Goal: Check status: Check status

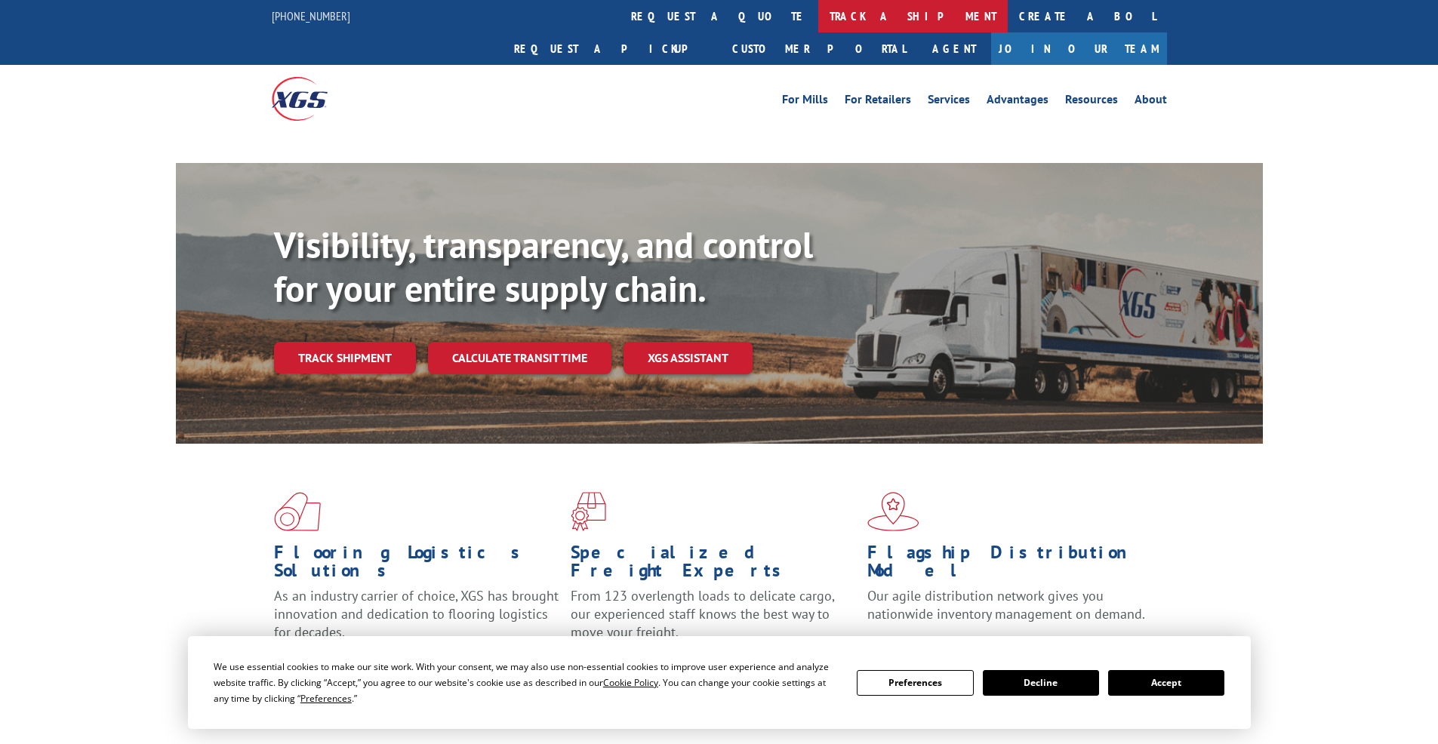
click at [818, 19] on link "track a shipment" at bounding box center [912, 16] width 189 height 32
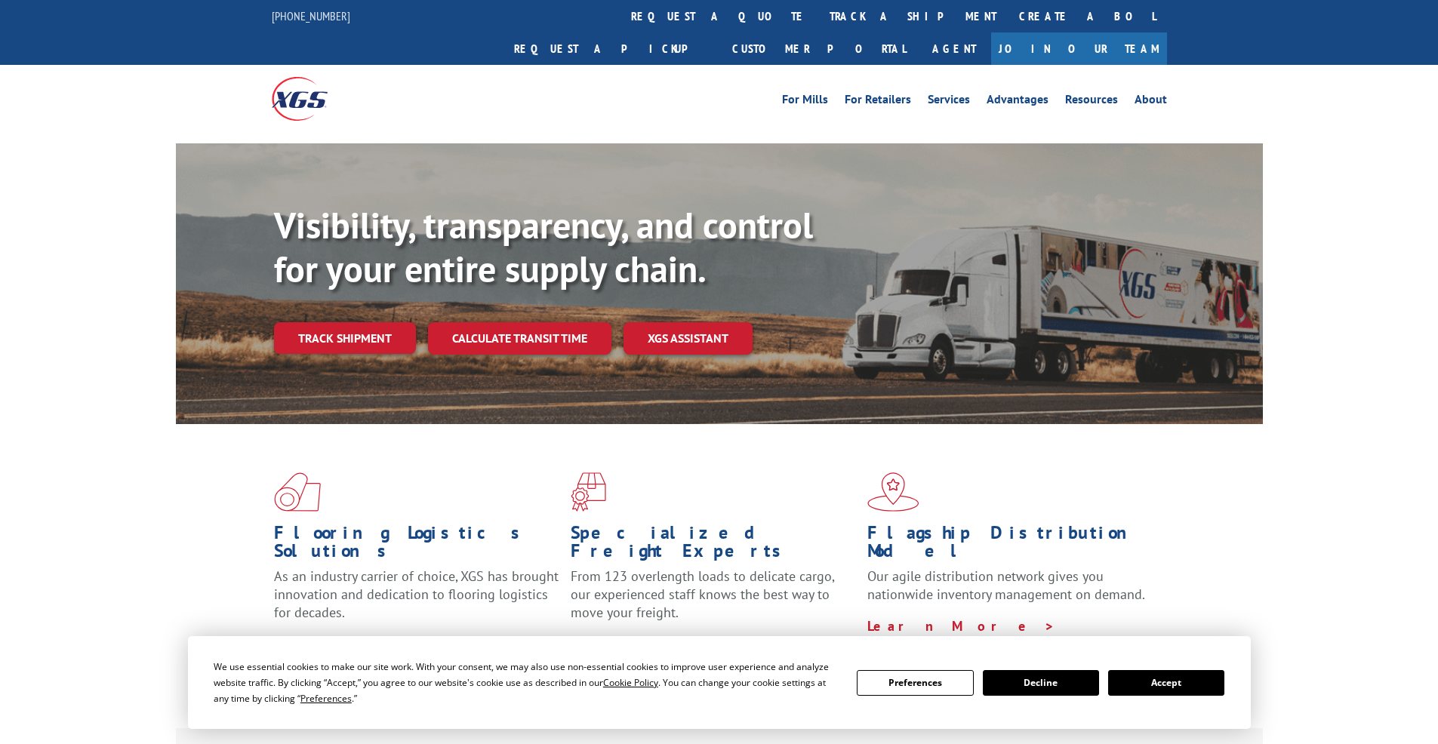
drag, startPoint x: 225, startPoint y: 762, endPoint x: 218, endPoint y: 753, distance: 10.7
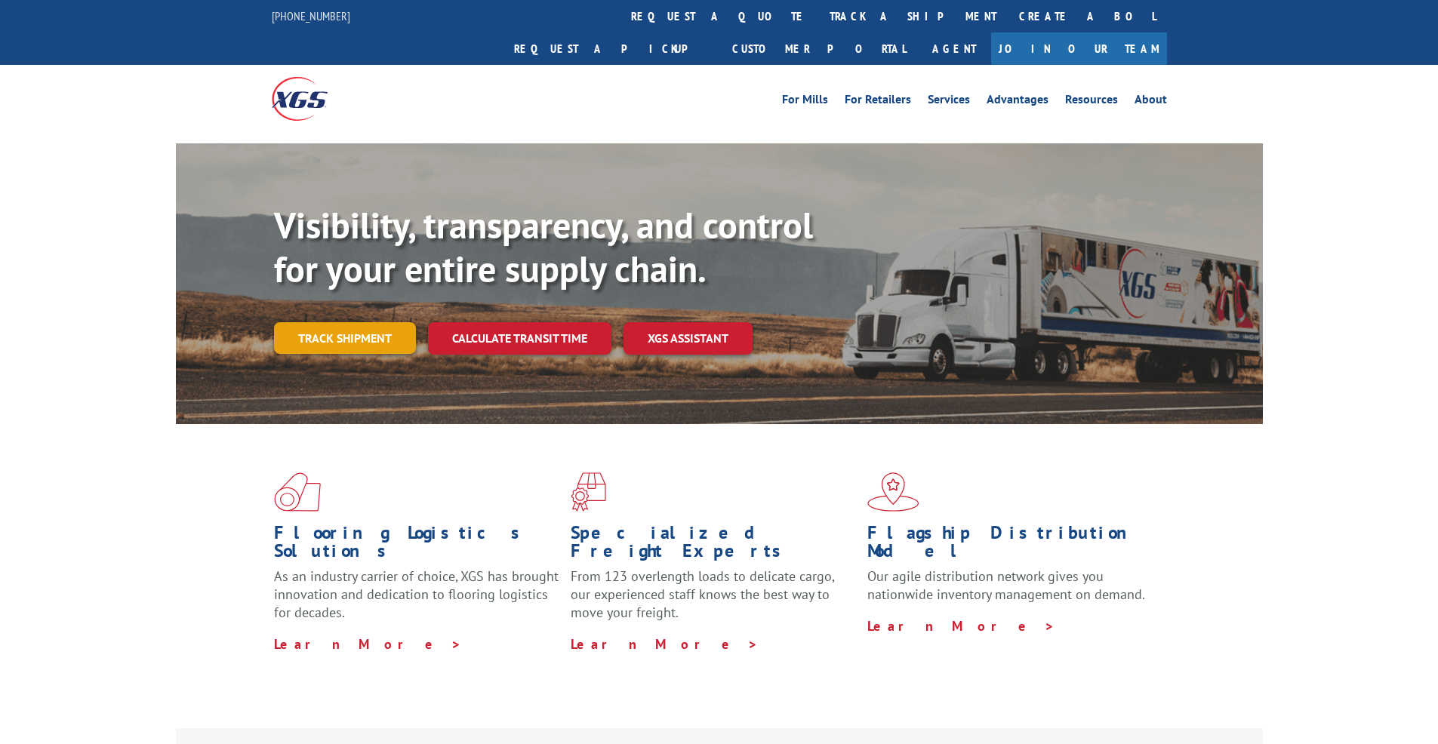
click at [347, 322] on link "Track shipment" at bounding box center [345, 338] width 142 height 32
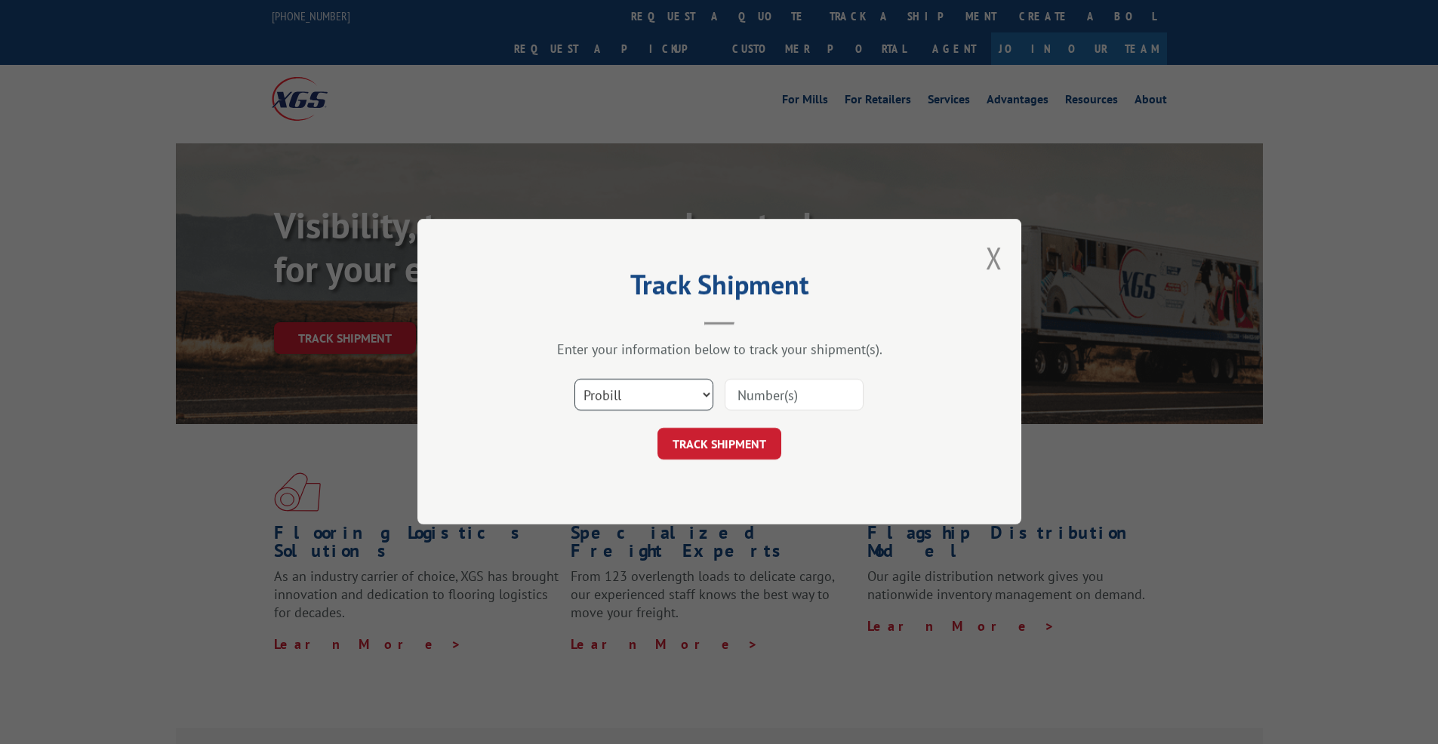
select select "po"
click at [575, 380] on select "Select category... Probill BOL PO" at bounding box center [644, 396] width 139 height 32
click at [785, 393] on input at bounding box center [794, 396] width 139 height 32
paste input "17259181"
type input "17259181"
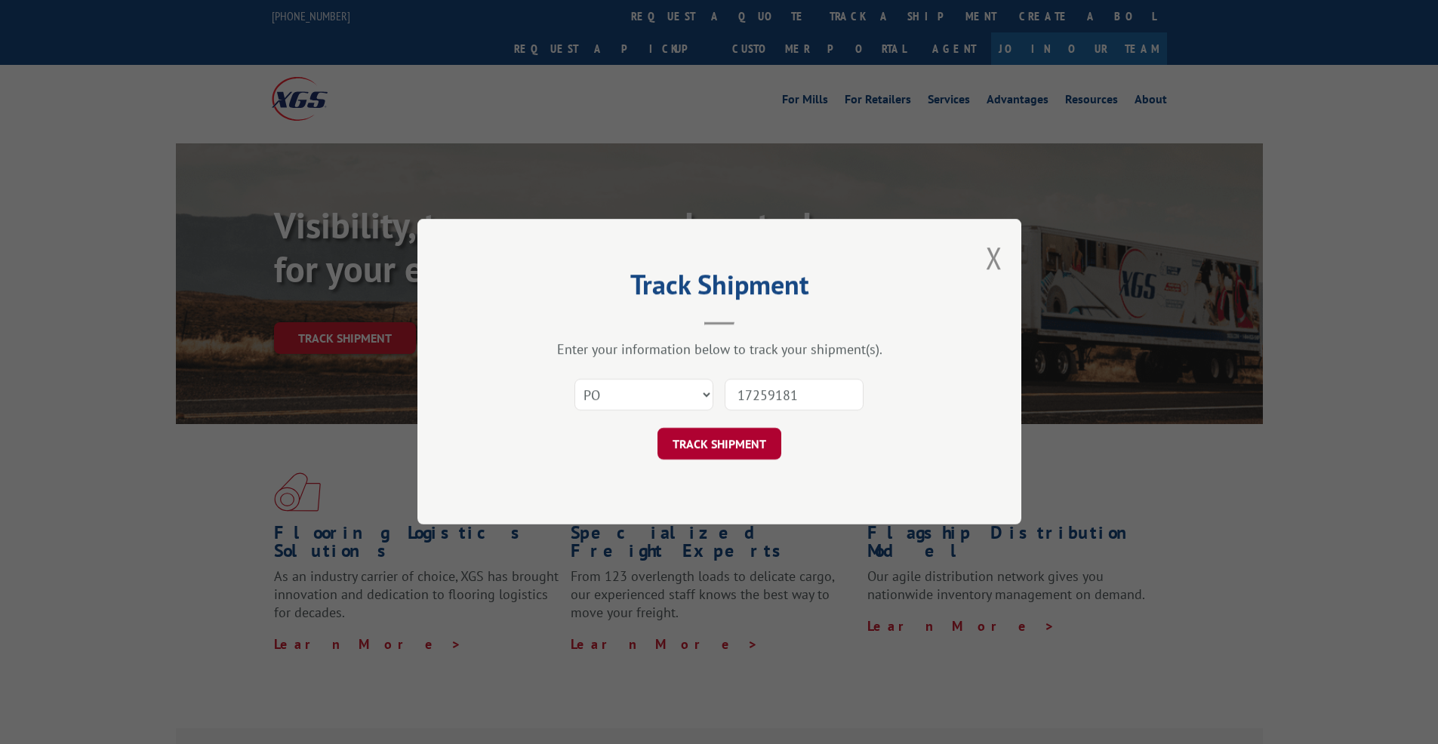
click at [728, 446] on button "TRACK SHIPMENT" at bounding box center [720, 445] width 124 height 32
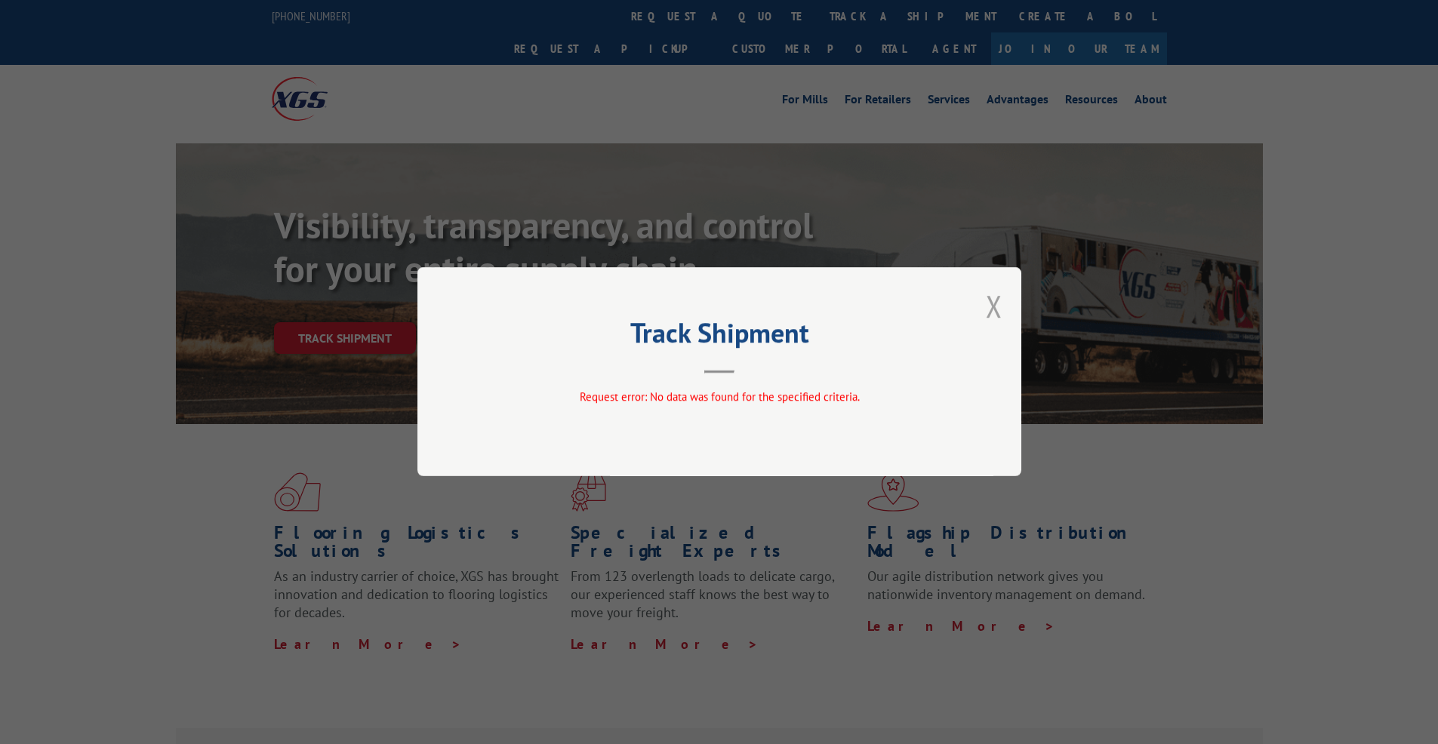
click at [994, 309] on button "Close modal" at bounding box center [994, 306] width 17 height 40
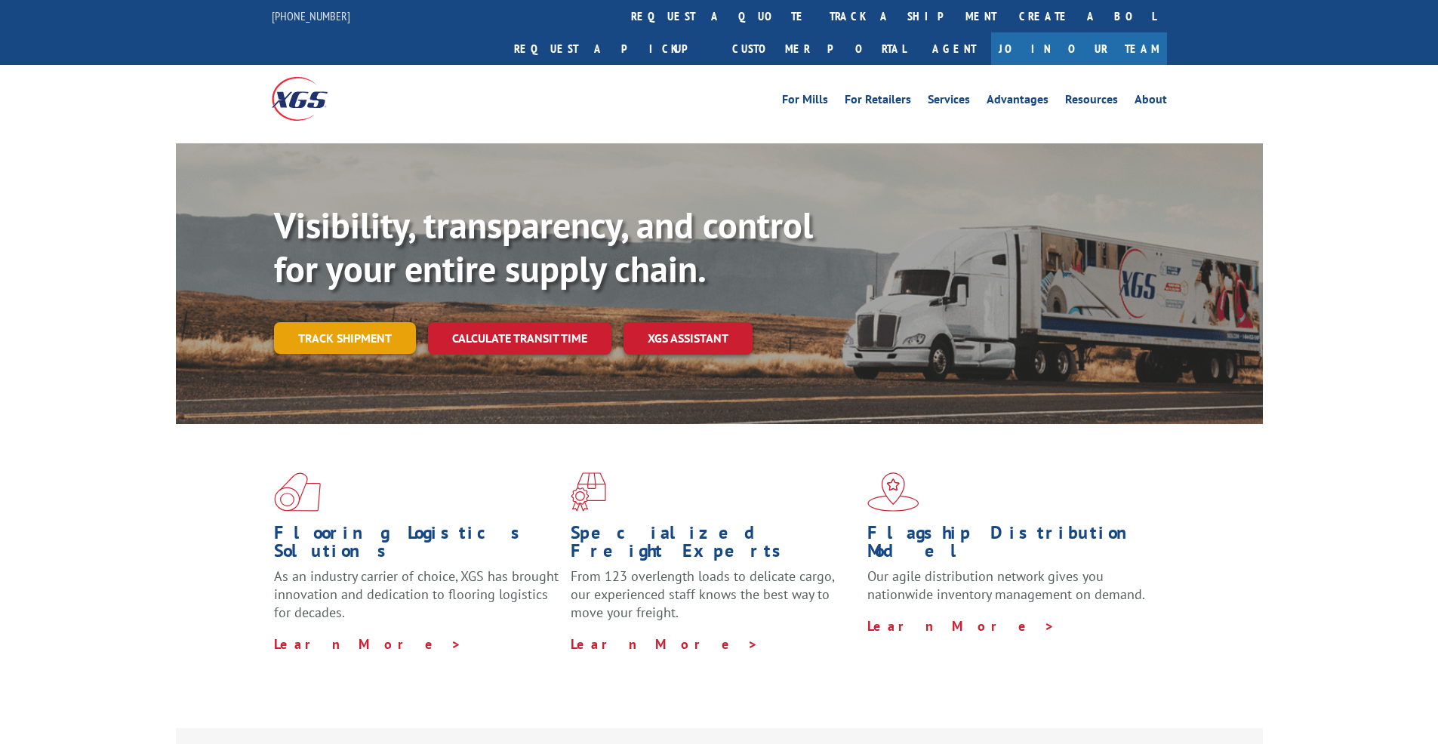
click at [361, 322] on link "Track shipment" at bounding box center [345, 338] width 142 height 32
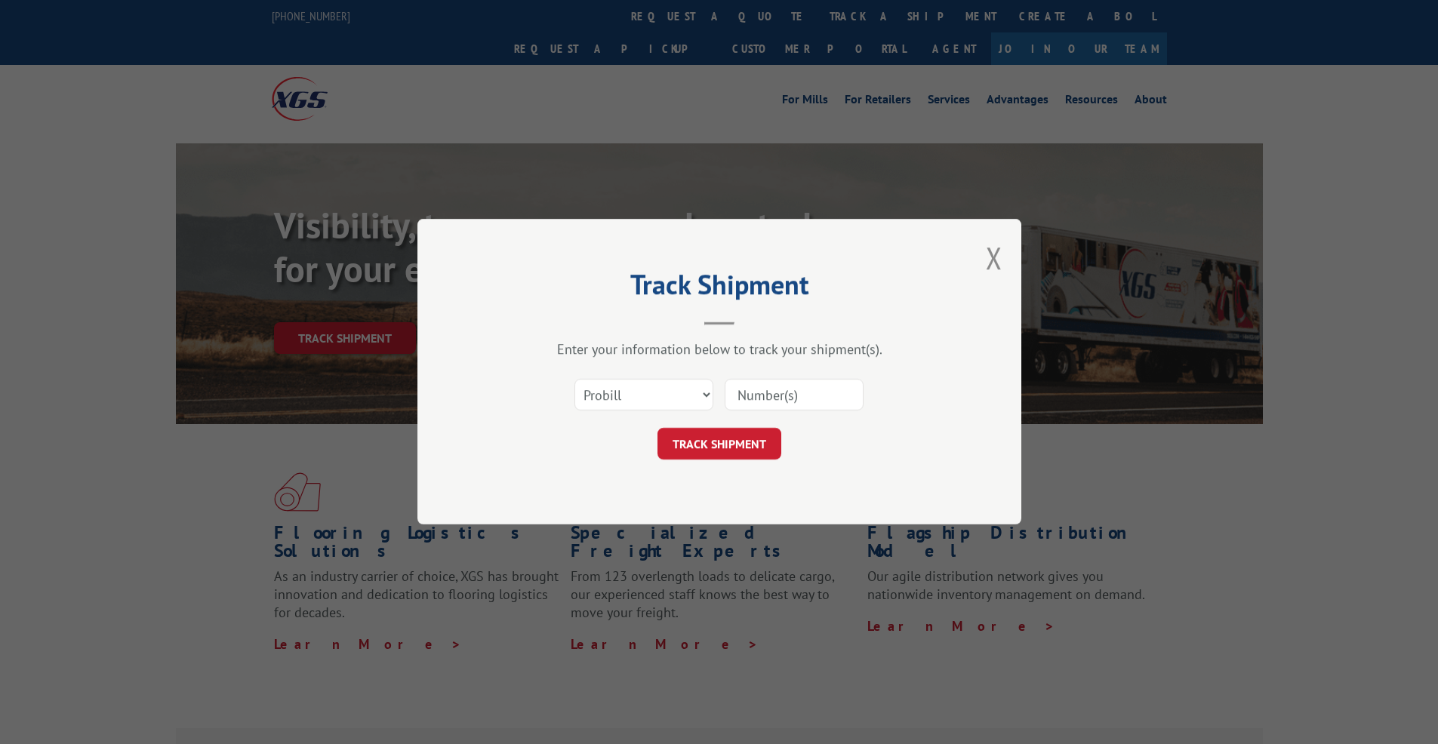
click at [774, 390] on input at bounding box center [794, 396] width 139 height 32
paste input "17259181"
type input "17259181"
click at [746, 448] on button "TRACK SHIPMENT" at bounding box center [720, 445] width 124 height 32
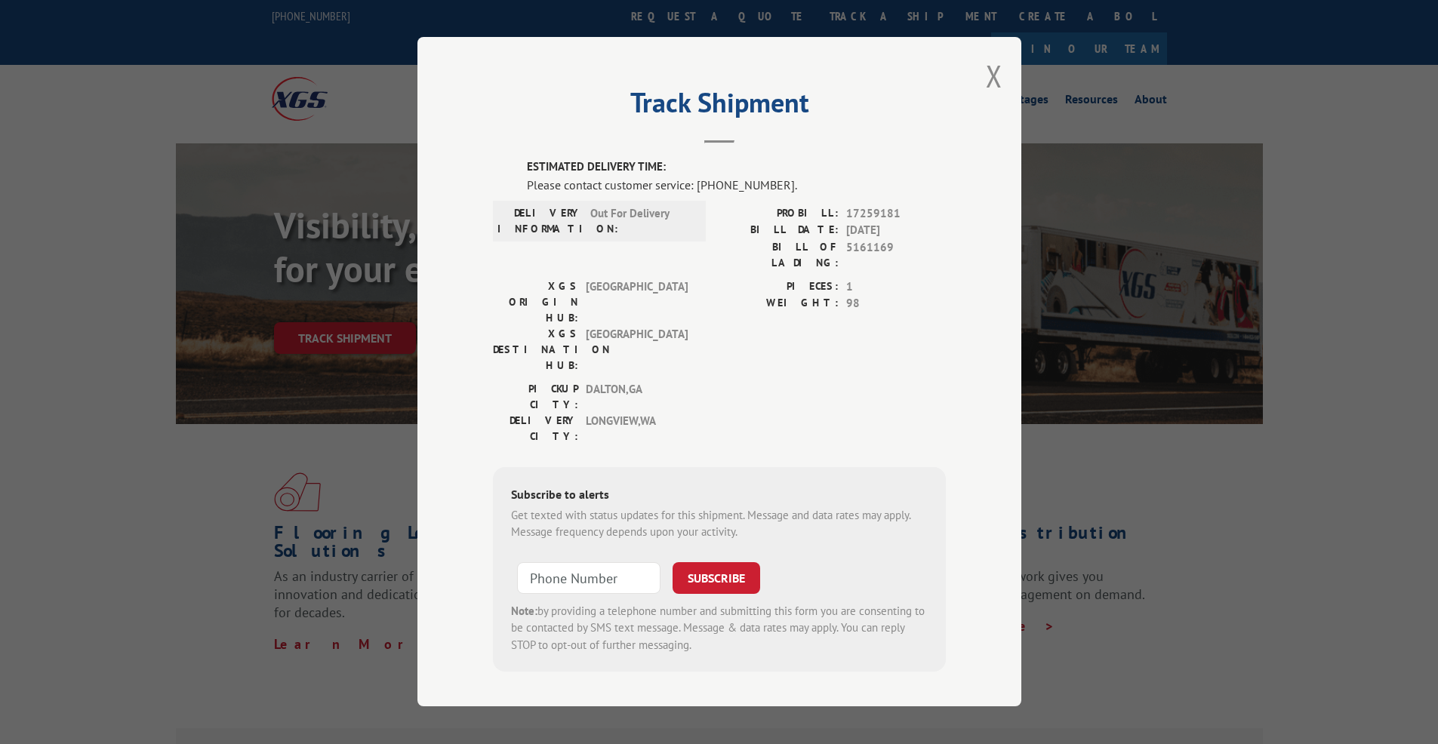
drag, startPoint x: 914, startPoint y: 239, endPoint x: 806, endPoint y: 237, distance: 108.7
click at [806, 237] on div "BILL DATE: [DATE]" at bounding box center [832, 230] width 226 height 17
click at [773, 235] on label "BILL DATE:" at bounding box center [778, 230] width 119 height 17
click at [997, 93] on button "Close modal" at bounding box center [994, 76] width 17 height 40
